Goal: Transaction & Acquisition: Purchase product/service

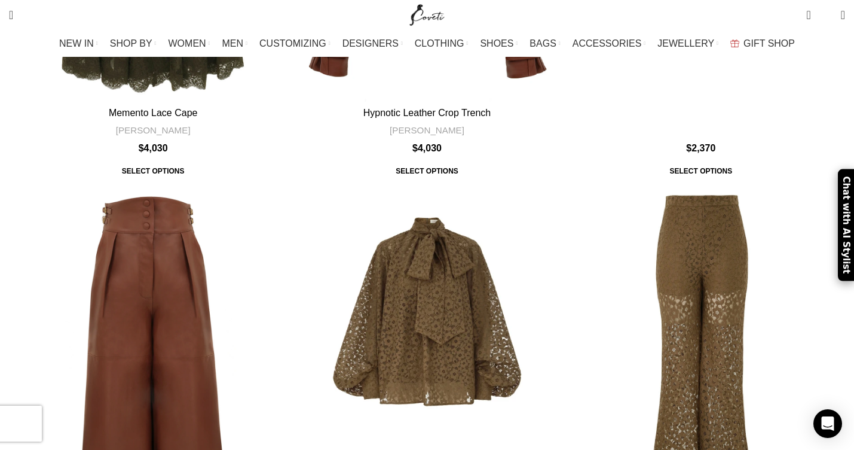
scroll to position [1672, 0]
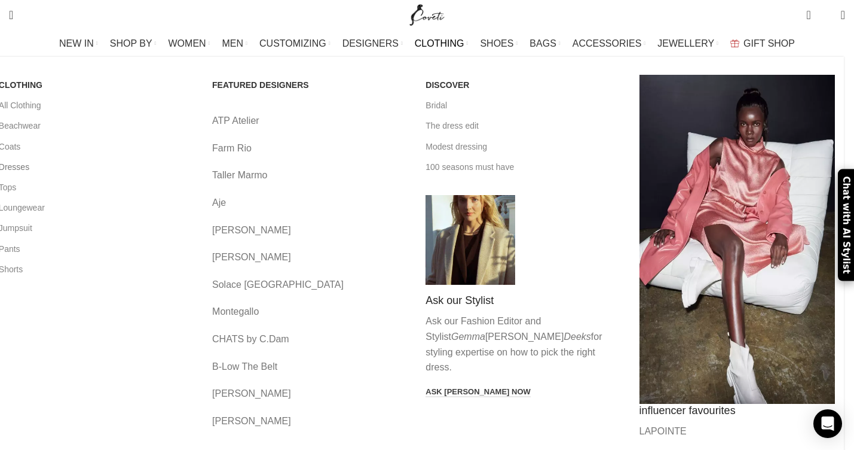
click at [86, 163] on link "Dresses" at bounding box center [97, 167] width 196 height 20
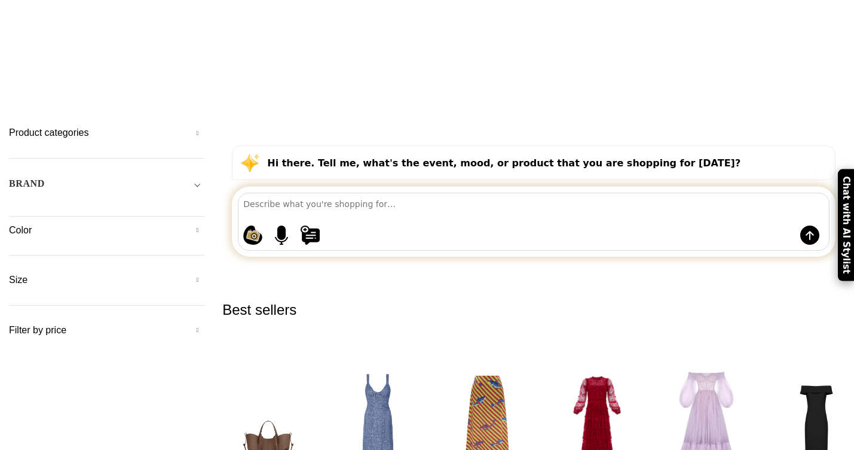
scroll to position [74, 0]
click at [334, 194] on textarea at bounding box center [536, 204] width 586 height 21
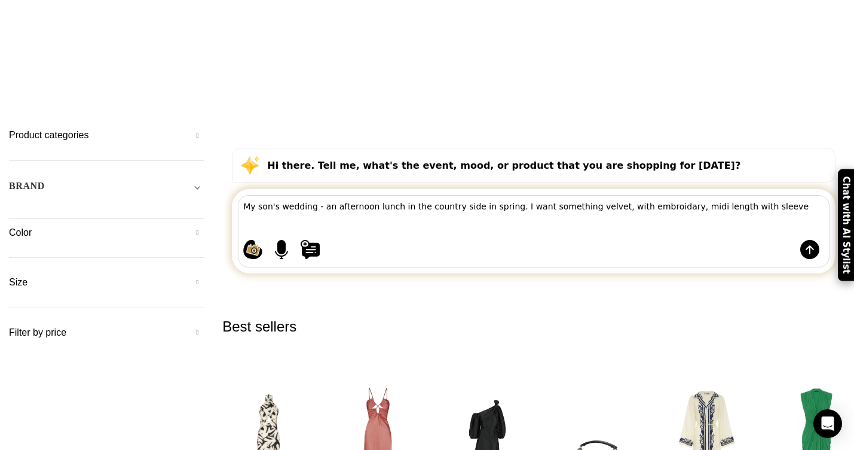
type textarea "My son's wedding - an afternoon lunch in the country side in spring. I want som…"
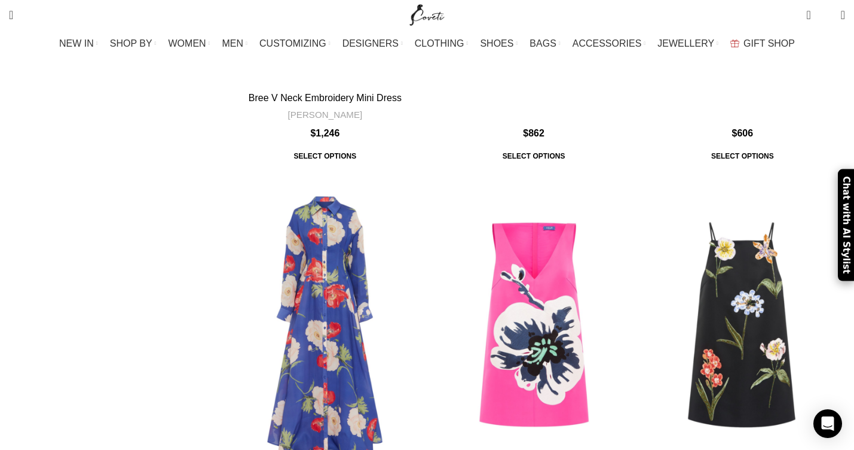
scroll to position [4990, 0]
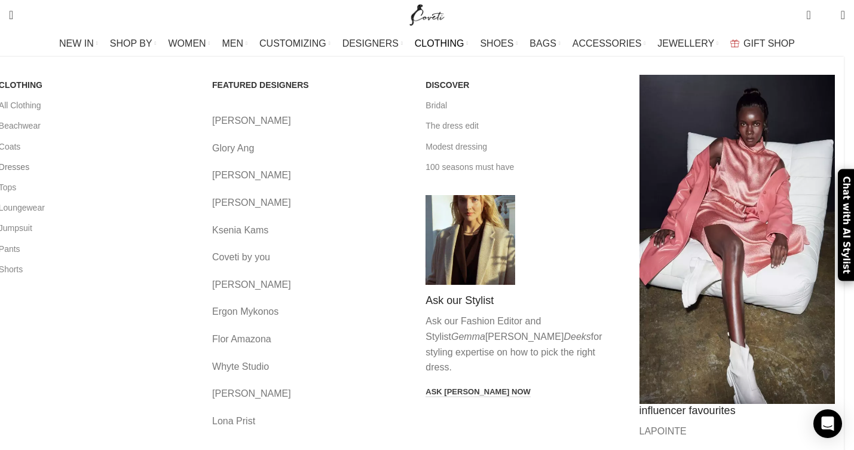
click at [85, 166] on link "Dresses" at bounding box center [97, 167] width 196 height 20
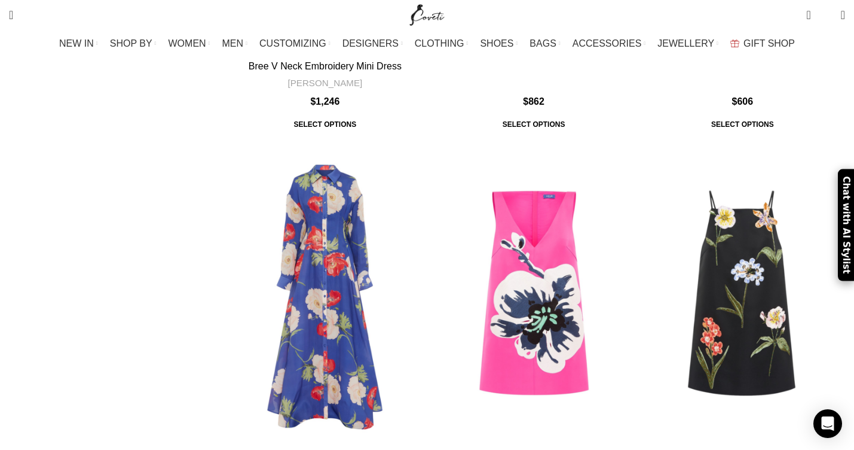
scroll to position [5005, 0]
